Goal: Answer question/provide support: Share knowledge or assist other users

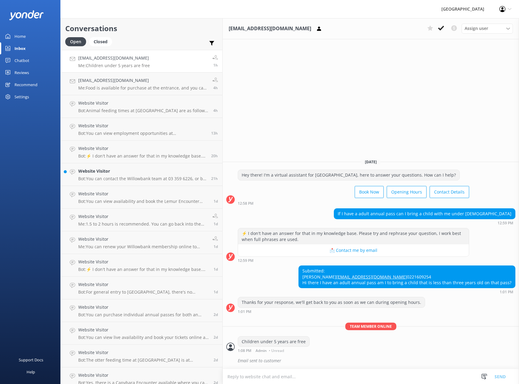
click at [129, 58] on h4 "[EMAIL_ADDRESS][DOMAIN_NAME]" at bounding box center [114, 58] width 72 height 7
click at [124, 86] on p "Me: Food is available for purchase at the entrance, and you can feed most of ou…" at bounding box center [143, 87] width 130 height 5
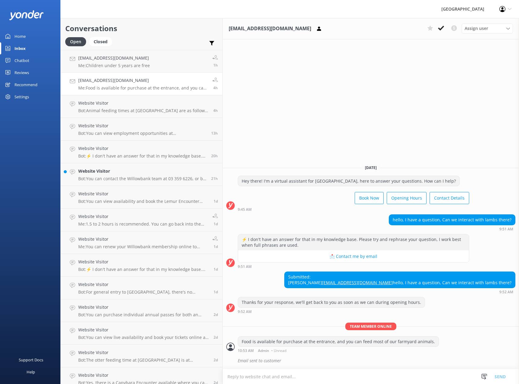
click at [111, 84] on div "[EMAIL_ADDRESS][DOMAIN_NAME] Me: Food is available for purchase at the entrance…" at bounding box center [143, 83] width 130 height 13
click at [110, 105] on h4 "Website Visitor" at bounding box center [143, 103] width 131 height 7
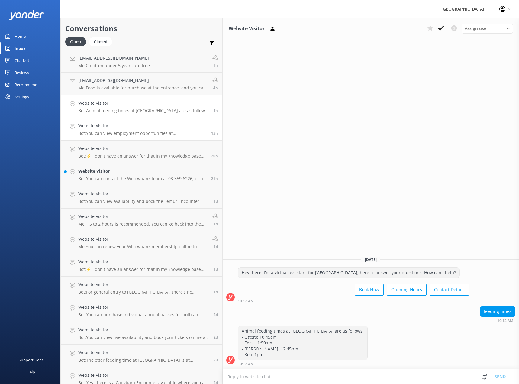
click at [113, 127] on h4 "Website Visitor" at bounding box center [142, 125] width 128 height 7
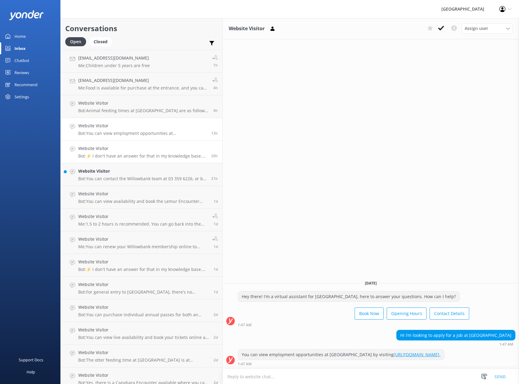
click at [108, 152] on div "Website Visitor Bot: ⚡ I don't have an answer for that in my knowledge base. Pl…" at bounding box center [142, 151] width 128 height 13
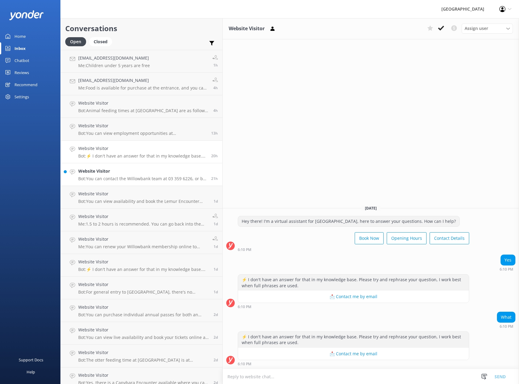
click at [102, 174] on h4 "Website Visitor" at bounding box center [142, 171] width 128 height 7
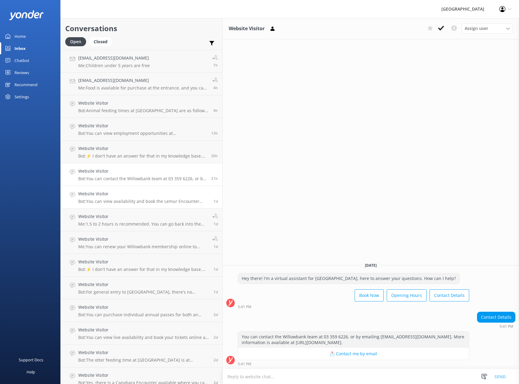
click at [115, 195] on h4 "Website Visitor" at bounding box center [143, 193] width 131 height 7
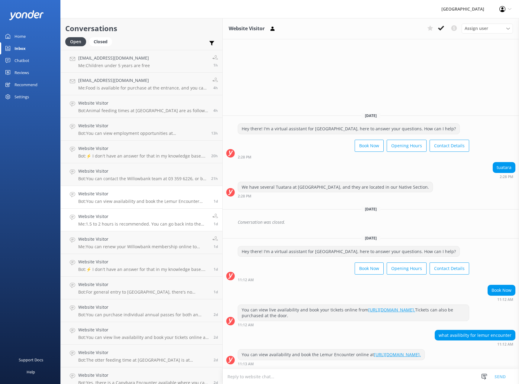
click at [107, 221] on p "Me: 1.5 to 2 hours is recommended. You can go back into the park after your foo…" at bounding box center [143, 223] width 130 height 5
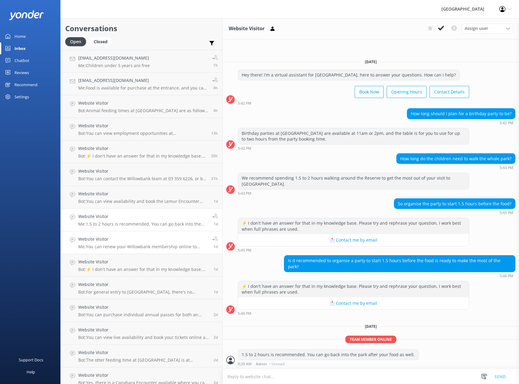
click at [108, 240] on h4 "Website Visitor" at bounding box center [143, 239] width 130 height 7
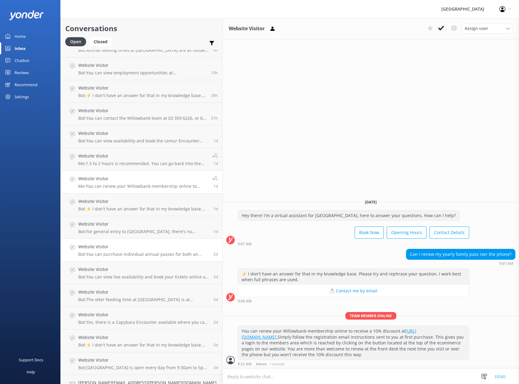
scroll to position [91, 0]
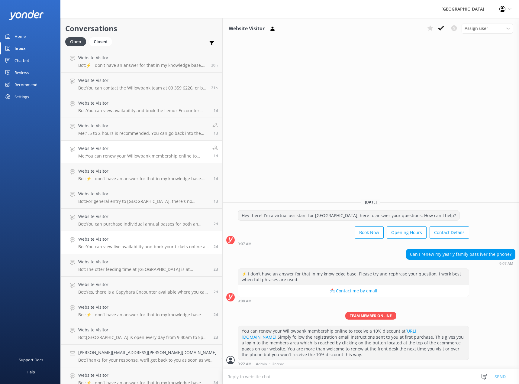
click at [121, 242] on h4 "Website Visitor" at bounding box center [143, 239] width 131 height 7
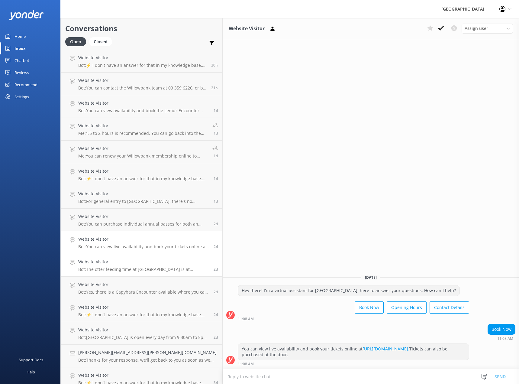
click at [132, 265] on div "Website Visitor Bot: The otter feeding time at [GEOGRAPHIC_DATA] is at 10:45am." at bounding box center [143, 264] width 131 height 13
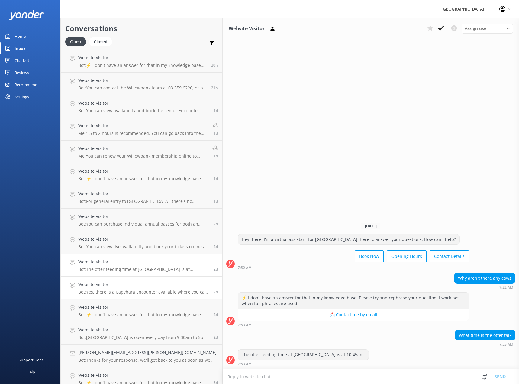
click at [121, 284] on h4 "Website Visitor" at bounding box center [143, 284] width 131 height 7
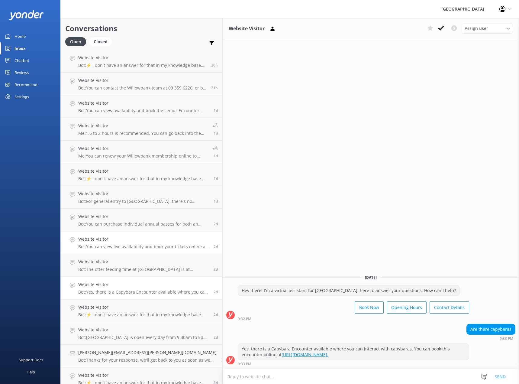
click at [123, 241] on h4 "Website Visitor" at bounding box center [143, 239] width 131 height 7
click at [128, 263] on h4 "Website Visitor" at bounding box center [143, 261] width 131 height 7
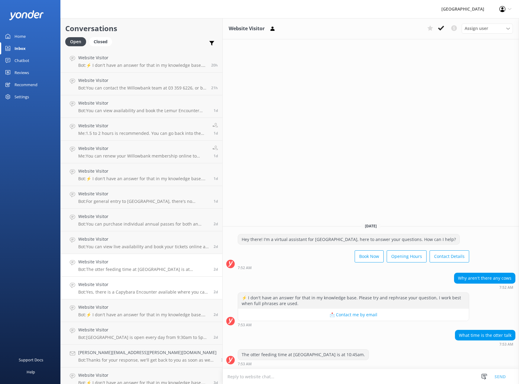
click at [124, 284] on h4 "Website Visitor" at bounding box center [143, 284] width 131 height 7
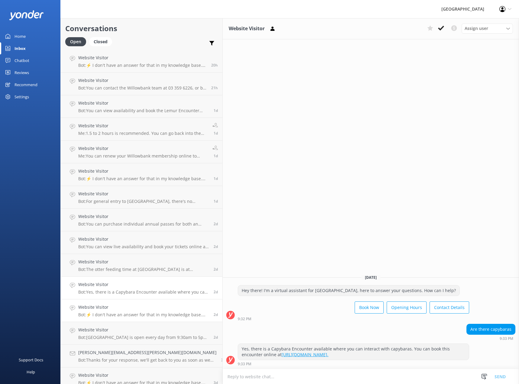
click at [120, 312] on p "Bot: ⚡ I don't have an answer for that in my knowledge base. Please try and rep…" at bounding box center [143, 314] width 131 height 5
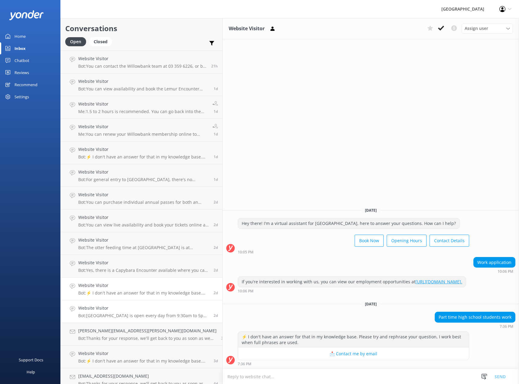
scroll to position [151, 0]
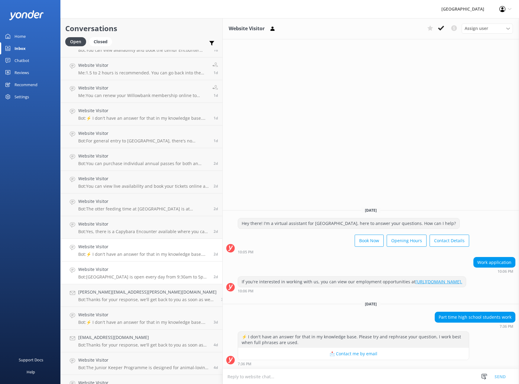
click at [115, 276] on p "Bot: [GEOGRAPHIC_DATA] is open every day from 9:30am to 5pm, except on [DATE], …" at bounding box center [143, 276] width 131 height 5
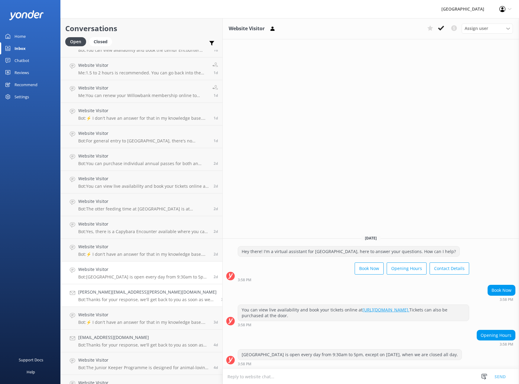
click at [125, 291] on h4 "[PERSON_NAME][EMAIL_ADDRESS][PERSON_NAME][DOMAIN_NAME]" at bounding box center [147, 292] width 138 height 7
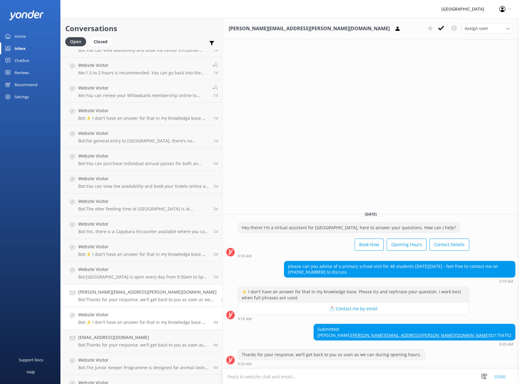
click at [121, 313] on h4 "Website Visitor" at bounding box center [143, 314] width 131 height 7
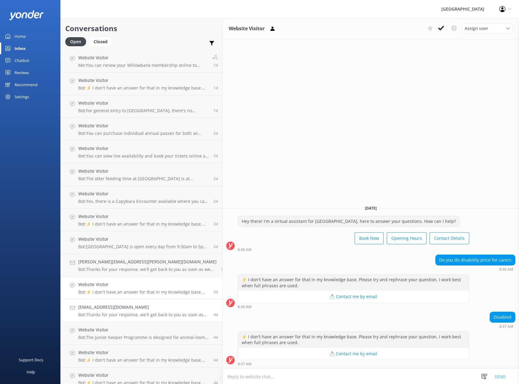
scroll to position [187, 0]
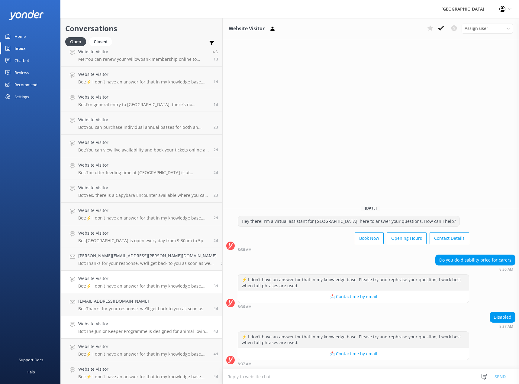
click at [119, 326] on h4 "Website Visitor" at bounding box center [143, 323] width 131 height 7
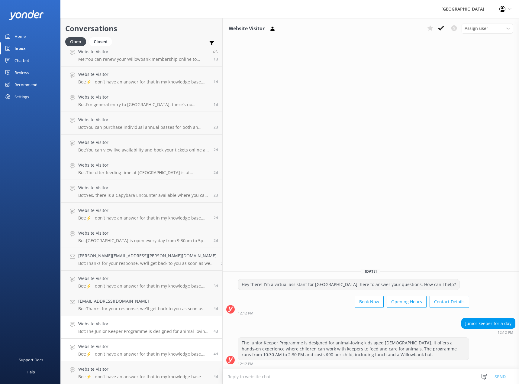
click at [125, 346] on h4 "Website Visitor" at bounding box center [143, 346] width 131 height 7
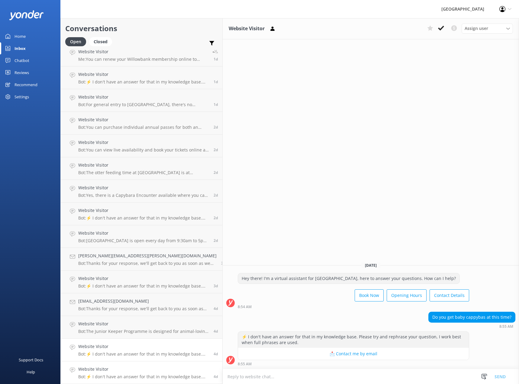
click at [122, 367] on h4 "Website Visitor" at bounding box center [143, 369] width 131 height 7
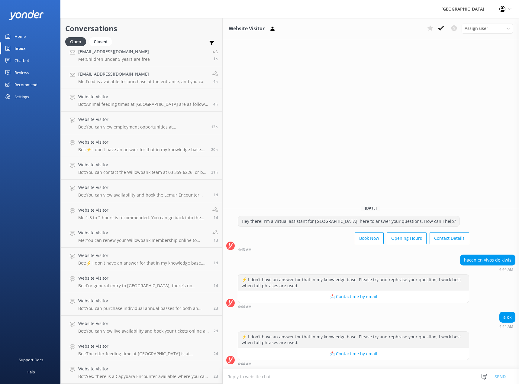
scroll to position [6, 0]
click at [24, 61] on div "Chatbot" at bounding box center [22, 60] width 15 height 12
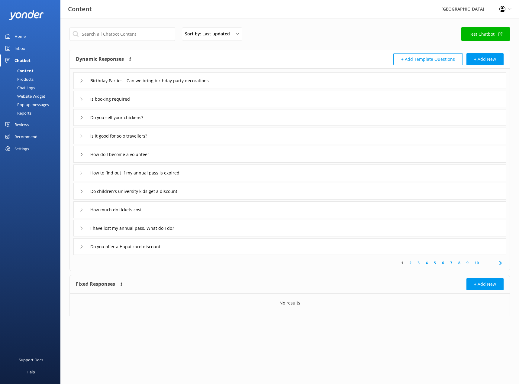
click at [490, 37] on link "Test Chatbot" at bounding box center [485, 34] width 49 height 14
click at [431, 62] on button "+ Add Template Questions" at bounding box center [427, 59] width 69 height 12
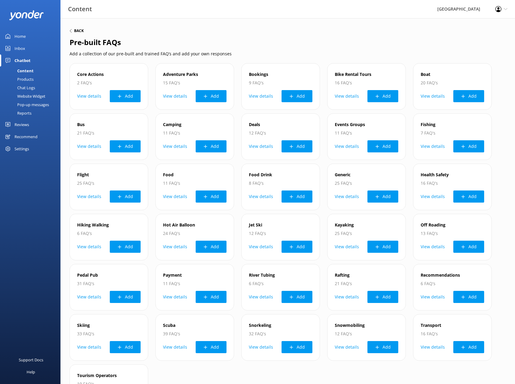
click at [77, 30] on h6 "Back" at bounding box center [79, 31] width 10 height 4
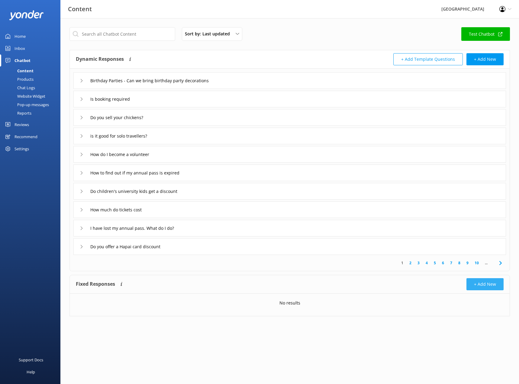
click at [490, 285] on button "+ Add New" at bounding box center [484, 284] width 37 height 12
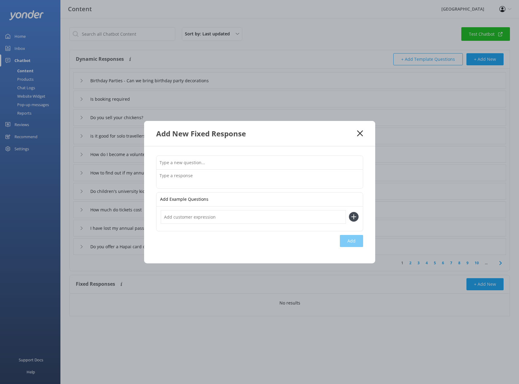
click at [361, 132] on icon at bounding box center [360, 133] width 6 height 6
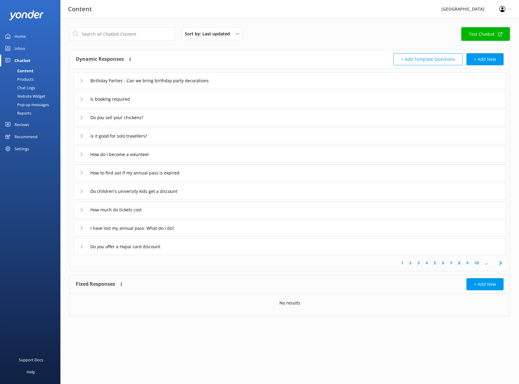
click at [32, 105] on div "Pop-up messages" at bounding box center [26, 104] width 45 height 8
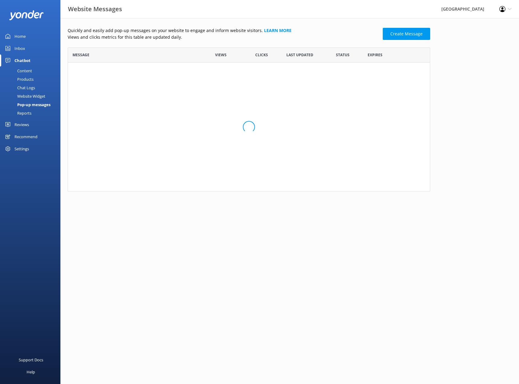
scroll to position [62, 358]
click at [23, 72] on div "Content" at bounding box center [18, 70] width 28 height 8
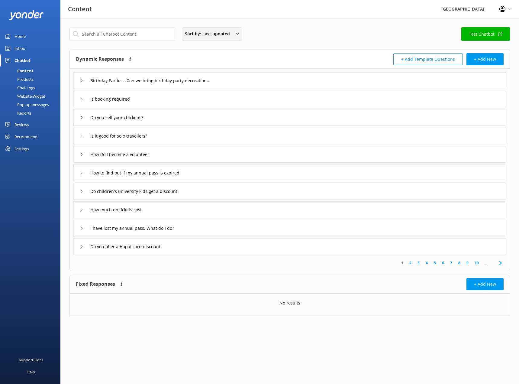
click at [238, 35] on icon at bounding box center [238, 34] width 4 height 4
click at [297, 34] on div "Sort by: Last updated Title (A-Z) Last updated Test Chatbot" at bounding box center [289, 35] width 441 height 17
click at [494, 63] on button "+ Add New" at bounding box center [484, 59] width 37 height 12
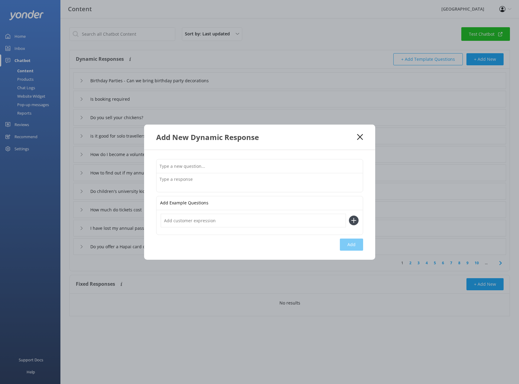
click at [362, 135] on use at bounding box center [360, 137] width 6 height 6
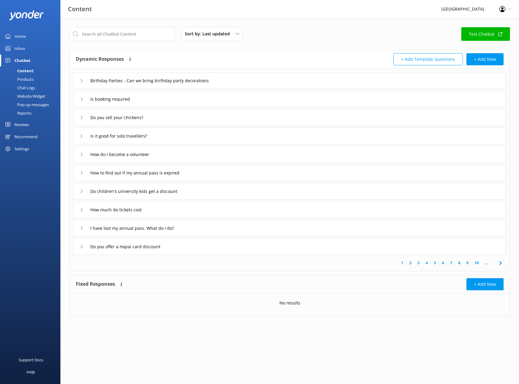
click at [26, 85] on div "Chat Logs" at bounding box center [19, 87] width 31 height 8
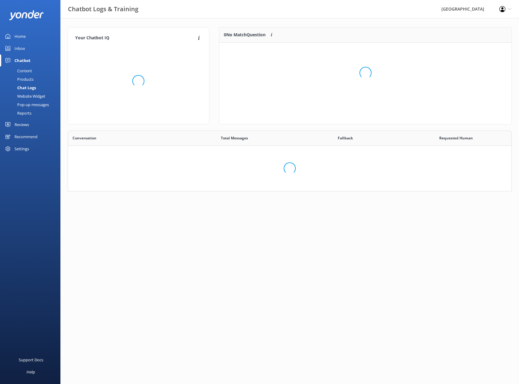
scroll to position [71, 288]
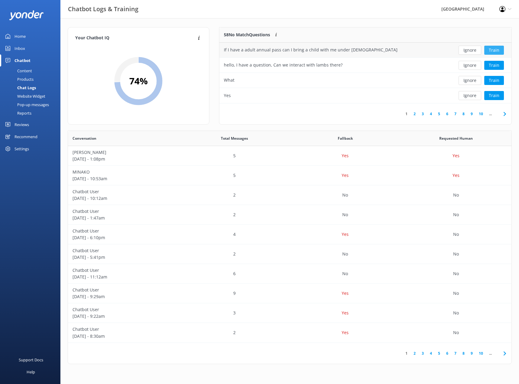
click at [491, 51] on button "Train" at bounding box center [494, 50] width 20 height 9
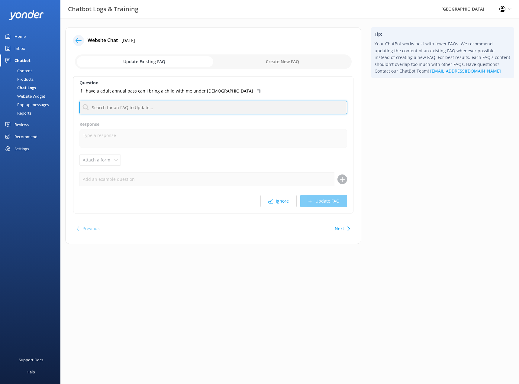
click at [137, 107] on input "text" at bounding box center [213, 108] width 268 height 14
type input "p"
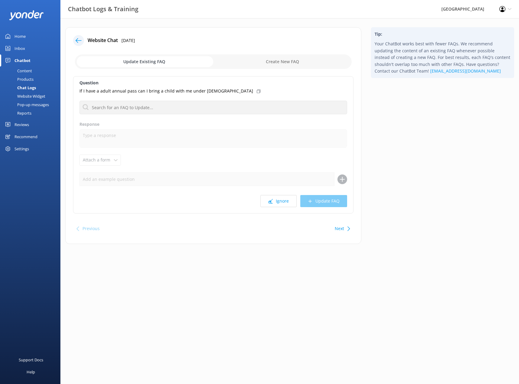
click at [157, 118] on div "Question If I have a adult annual pass can I bring a child with me under [DEMOG…" at bounding box center [213, 144] width 280 height 137
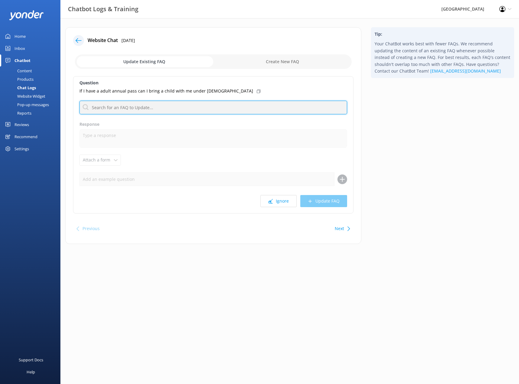
click at [162, 107] on input "text" at bounding box center [213, 108] width 268 height 14
type input "cost"
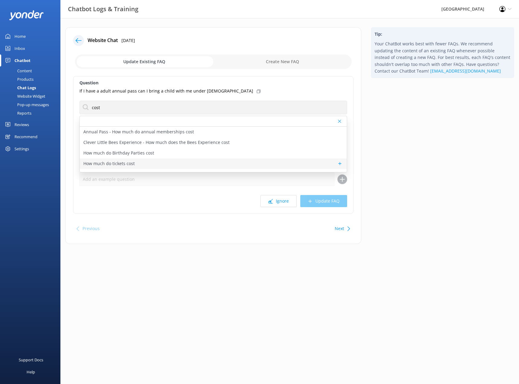
click at [124, 163] on p "How much do tickets cost" at bounding box center [108, 163] width 51 height 7
type textarea "Tickets start at $36.50 per adult (16+ years) and $13 per child (5-15 years), w…"
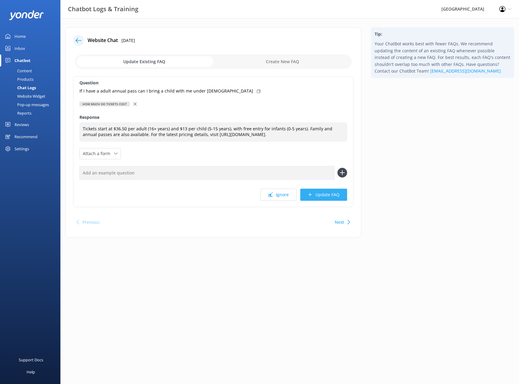
click at [320, 197] on button "Update FAQ" at bounding box center [323, 195] width 47 height 12
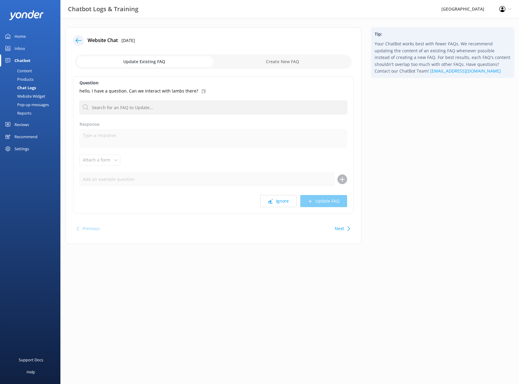
click at [31, 86] on div "Chat Logs" at bounding box center [20, 87] width 32 height 8
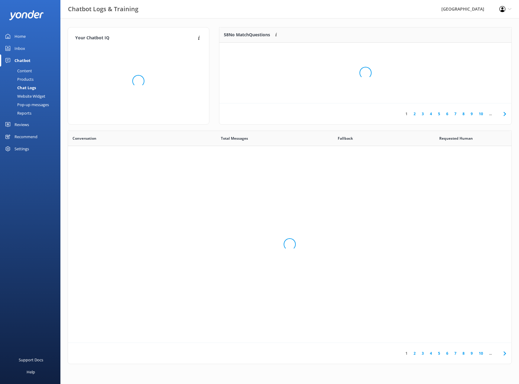
scroll to position [207, 439]
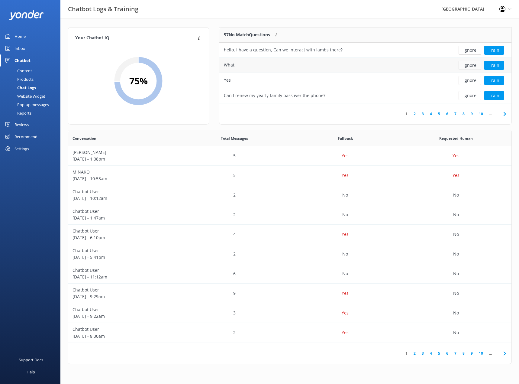
click at [470, 66] on button "Ignore" at bounding box center [470, 65] width 23 height 9
click at [468, 81] on button "Ignore" at bounding box center [470, 80] width 23 height 9
click at [468, 82] on button "Ignore" at bounding box center [470, 80] width 23 height 9
click at [494, 78] on button "Train" at bounding box center [494, 80] width 20 height 9
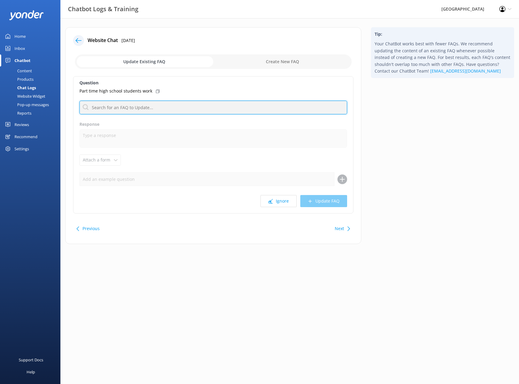
click at [146, 110] on input "text" at bounding box center [213, 108] width 268 height 14
click at [147, 106] on input "text" at bounding box center [213, 108] width 268 height 14
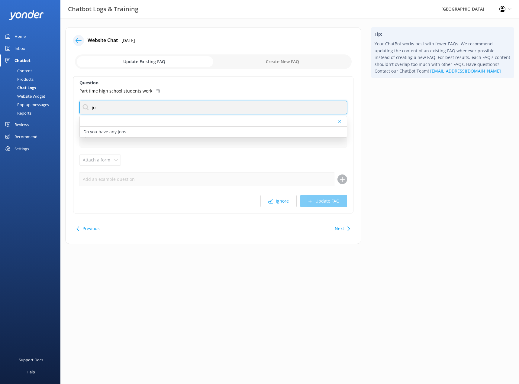
type input "j"
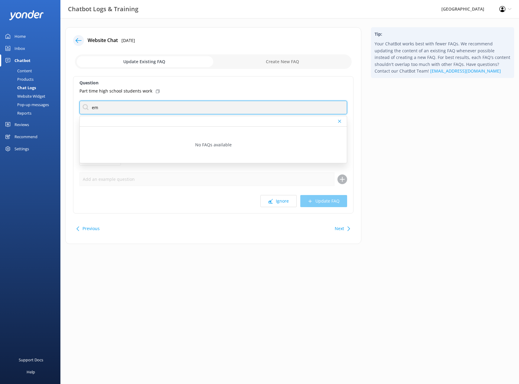
type input "e"
type input "v"
type input "w"
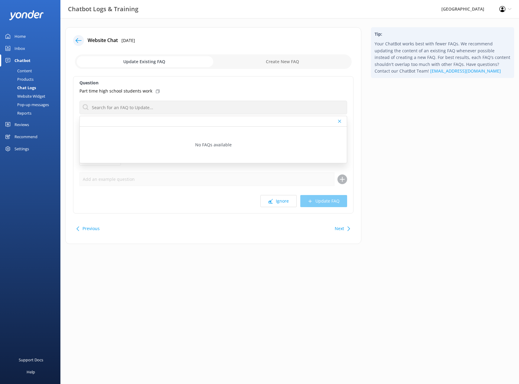
click at [25, 89] on div "Chat Logs" at bounding box center [20, 87] width 32 height 8
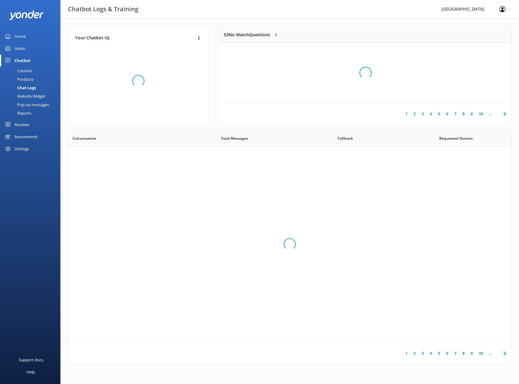
scroll to position [207, 439]
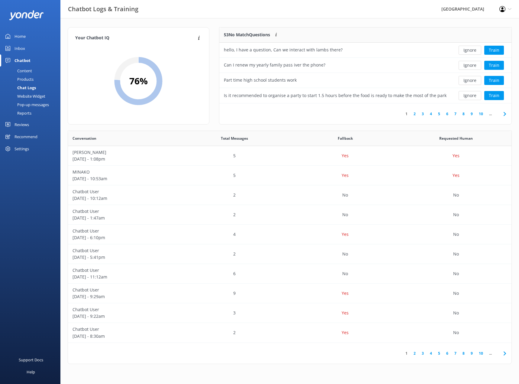
click at [412, 113] on link "2" at bounding box center [415, 114] width 8 height 6
click at [491, 82] on button "Train" at bounding box center [494, 80] width 20 height 9
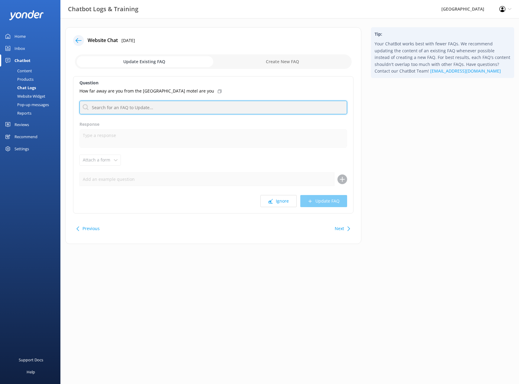
click at [134, 108] on input "text" at bounding box center [213, 108] width 268 height 14
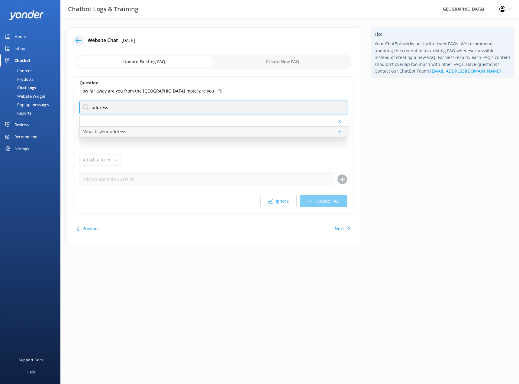
type input "address"
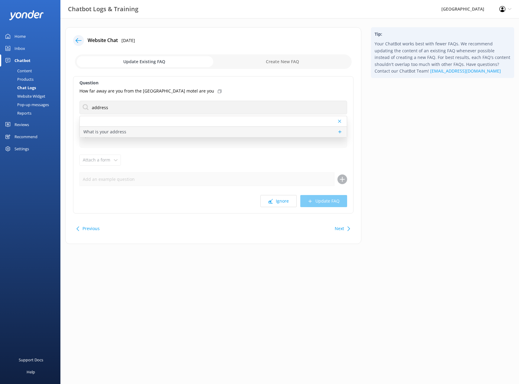
click at [119, 131] on p "What is your address" at bounding box center [104, 131] width 43 height 7
type textarea "[GEOGRAPHIC_DATA] is located at [STREET_ADDRESS][PERSON_NAME]. For directions, …"
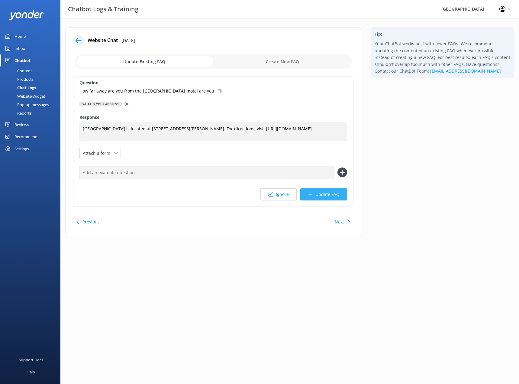
click at [324, 195] on button "Update FAQ" at bounding box center [323, 194] width 47 height 12
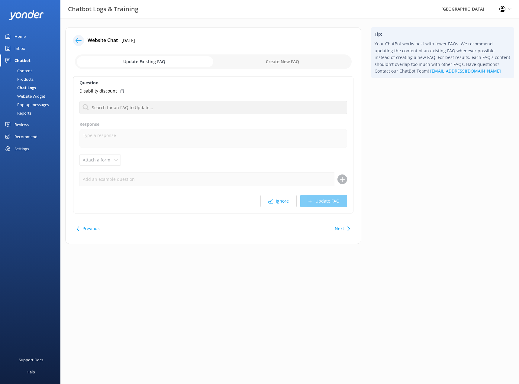
click at [35, 87] on div "Chat Logs" at bounding box center [20, 87] width 32 height 8
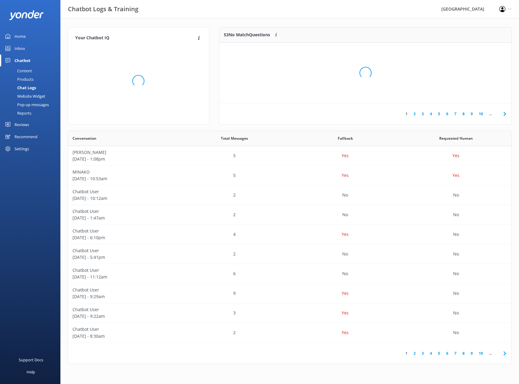
scroll to position [207, 439]
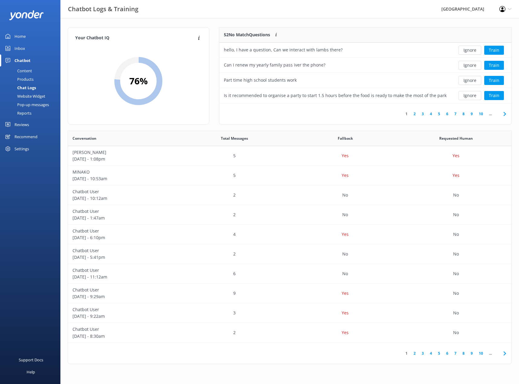
click at [412, 114] on link "2" at bounding box center [415, 114] width 8 height 6
click at [254, 96] on div "SHUT UP" at bounding box center [335, 95] width 232 height 15
click at [469, 95] on button "Ignore" at bounding box center [470, 95] width 23 height 9
click at [422, 114] on link "3" at bounding box center [423, 114] width 8 height 6
click at [491, 97] on button "Train" at bounding box center [494, 95] width 20 height 9
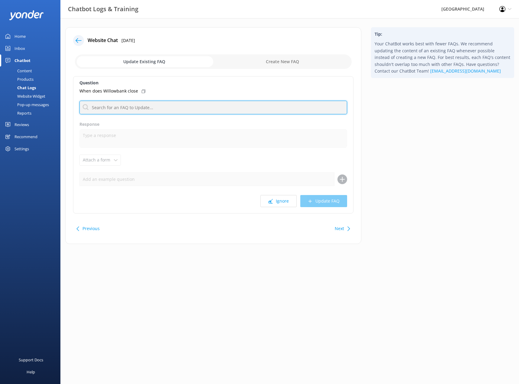
click at [127, 107] on input "text" at bounding box center [213, 108] width 268 height 14
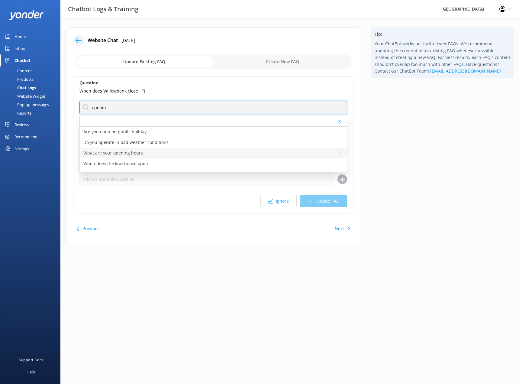
type input "openin"
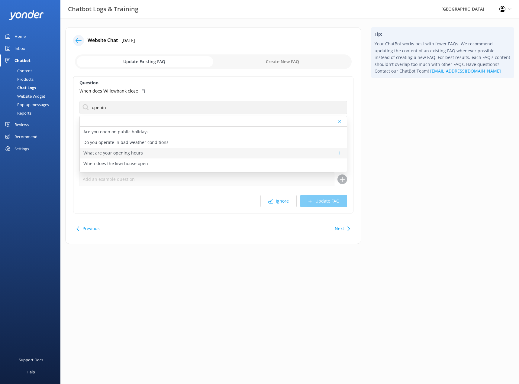
click at [126, 156] on p "What are your opening hours" at bounding box center [113, 153] width 60 height 7
type textarea "[GEOGRAPHIC_DATA] is open every day from 9:30am to 5pm, except on [DATE], when …"
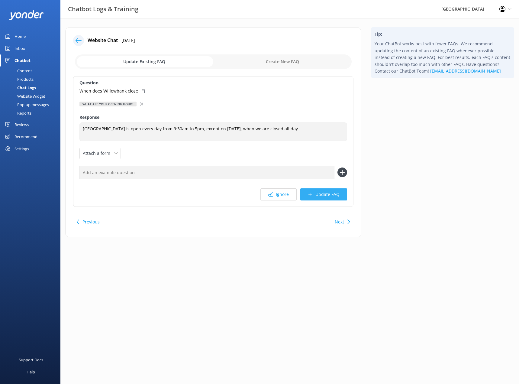
click at [324, 196] on button "Update FAQ" at bounding box center [323, 194] width 47 height 12
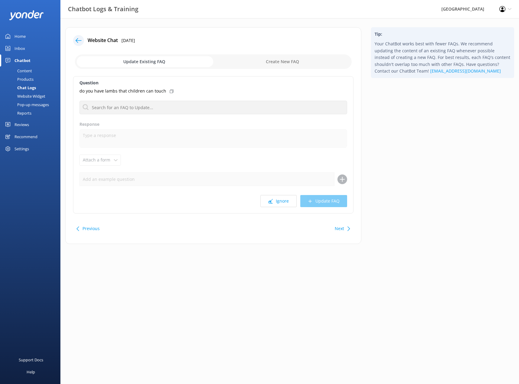
click at [29, 87] on div "Chat Logs" at bounding box center [20, 87] width 32 height 8
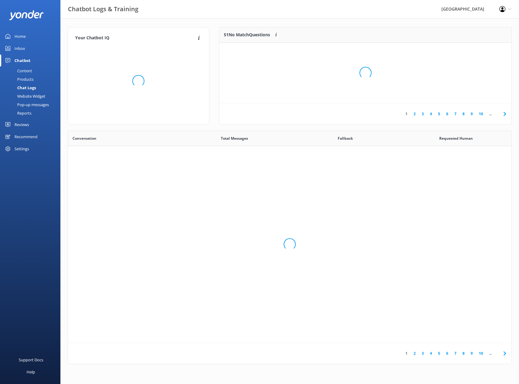
scroll to position [207, 439]
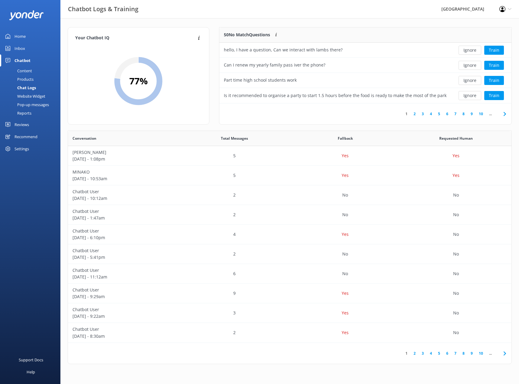
click at [414, 112] on link "2" at bounding box center [415, 114] width 8 height 6
click at [489, 82] on button "Train" at bounding box center [494, 80] width 20 height 9
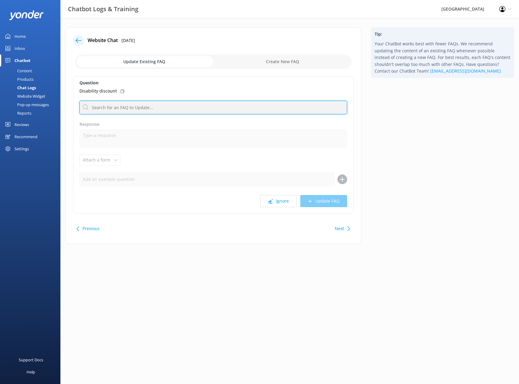
click at [160, 108] on input "text" at bounding box center [213, 108] width 268 height 14
type input "Hapai Card"
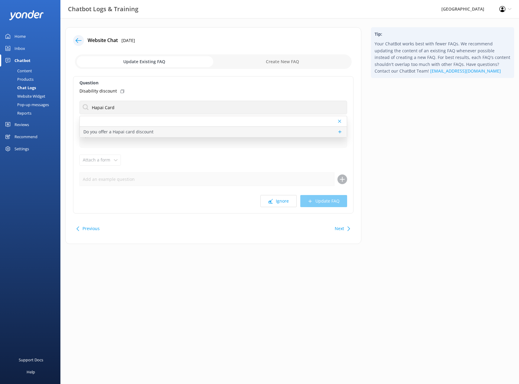
click at [131, 132] on p "Do you offer a Hapai card discount" at bounding box center [118, 131] width 70 height 7
type textarea "Hāpai Card/KiwiAble: 20% off the listed full adult or full child price. Support…"
